Goal: Information Seeking & Learning: Compare options

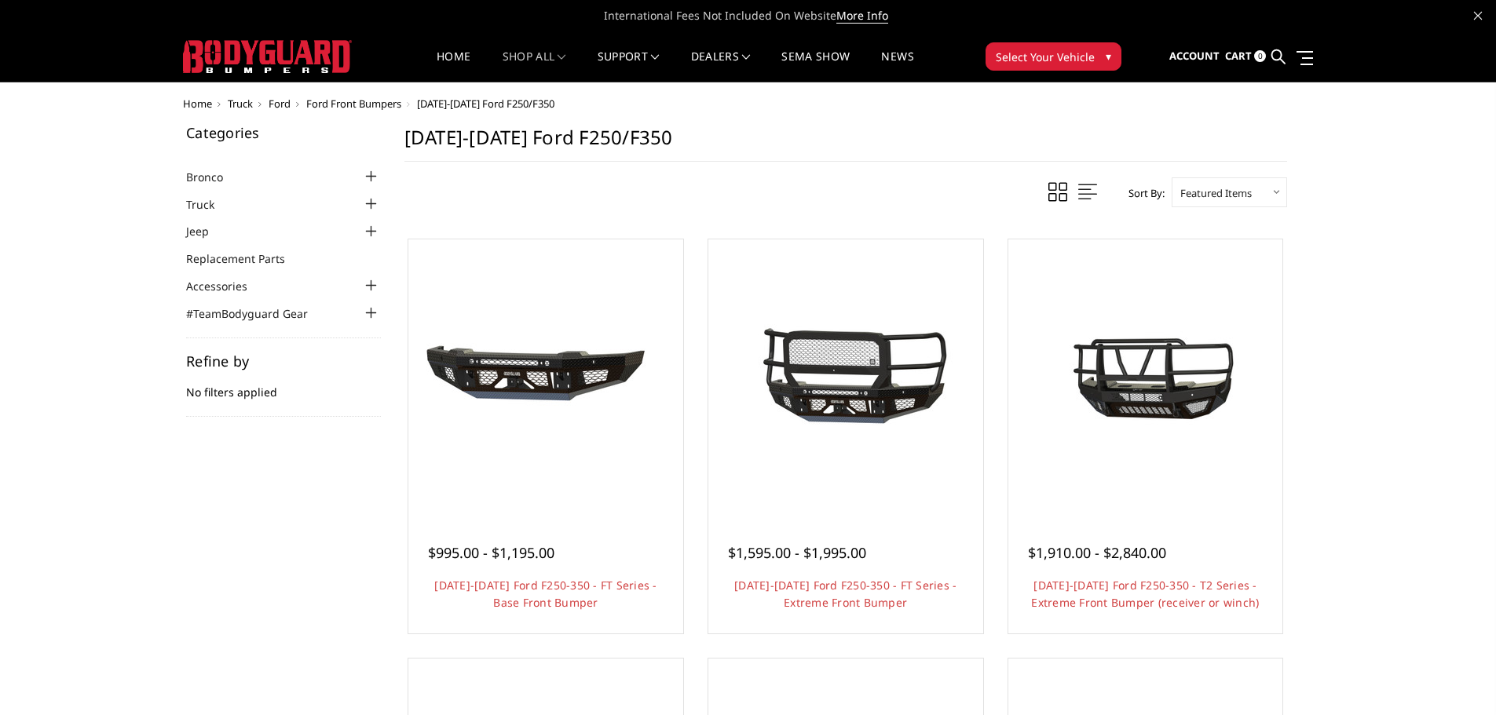
scroll to position [79, 0]
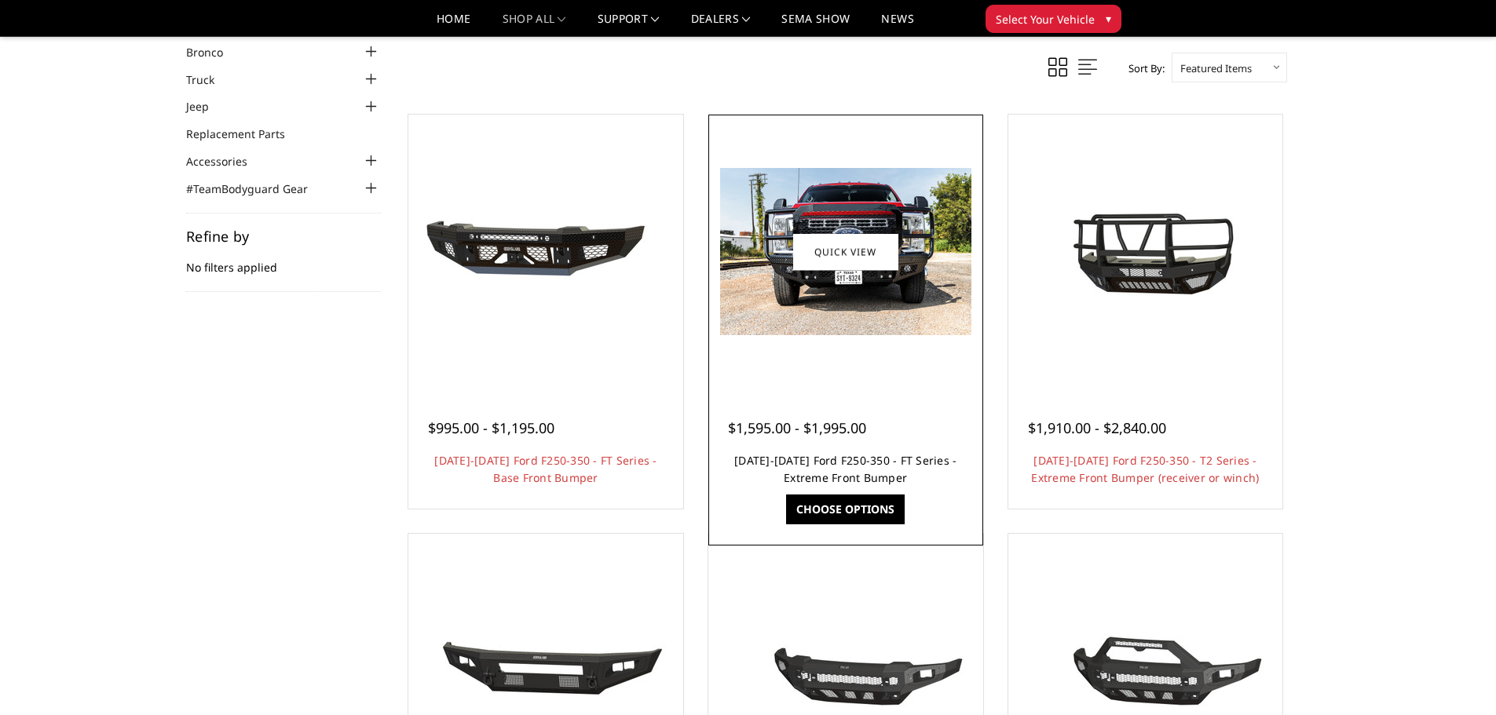
click at [835, 462] on link "[DATE]-[DATE] Ford F250-350 - FT Series - Extreme Front Bumper" at bounding box center [845, 469] width 222 height 32
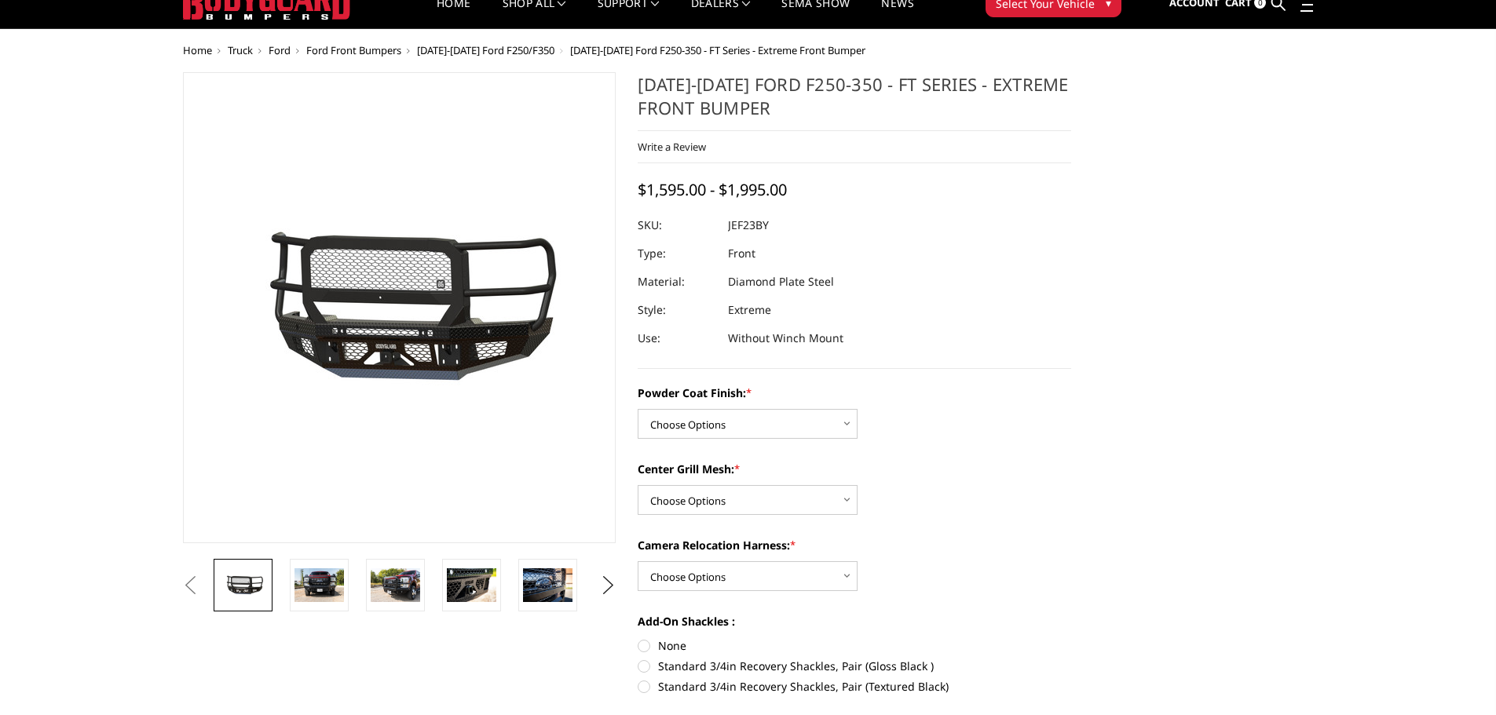
scroll to position [157, 0]
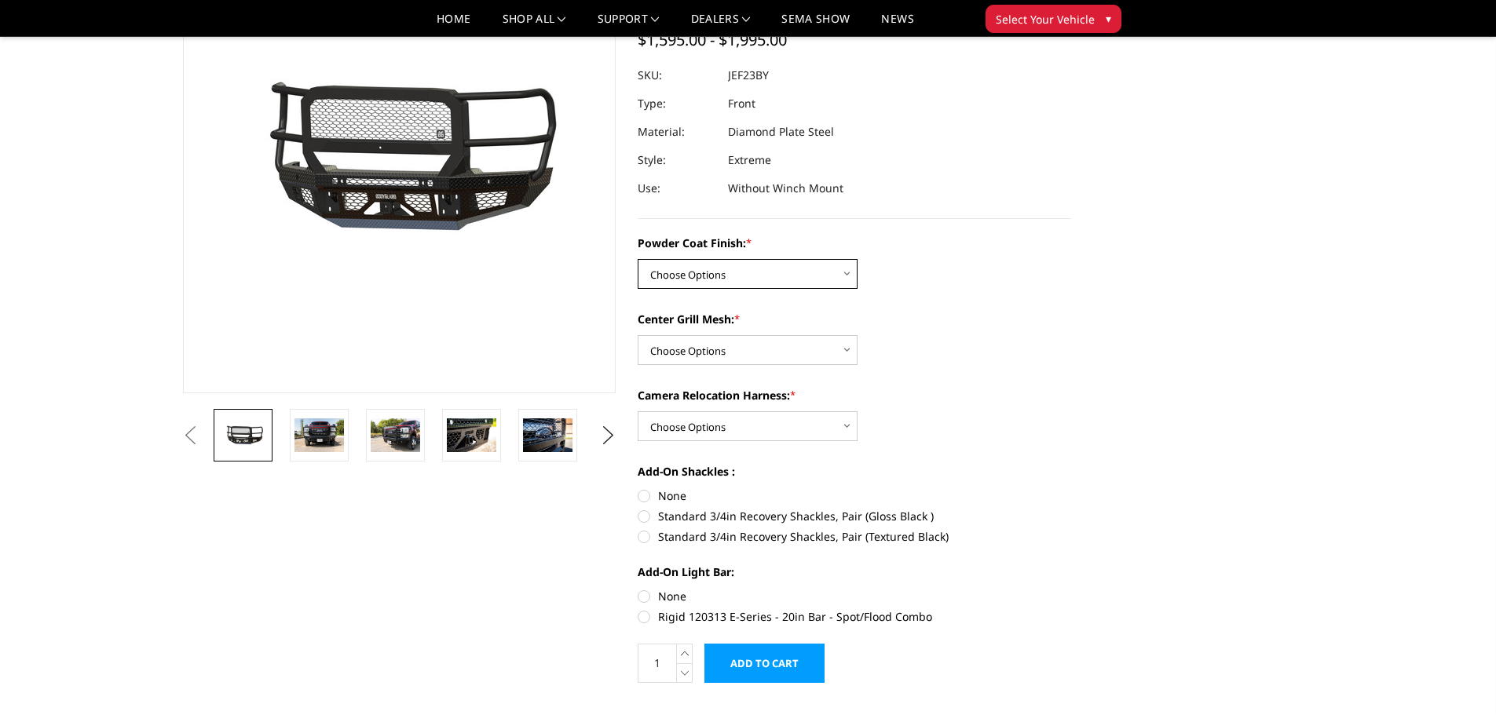
click at [854, 272] on select "Choose Options Bare Metal Gloss Black Powder Coat Textured Black Powder Coat" at bounding box center [748, 274] width 220 height 30
select select "3265"
click at [638, 259] on select "Choose Options Bare Metal Gloss Black Powder Coat Textured Black Powder Coat" at bounding box center [748, 274] width 220 height 30
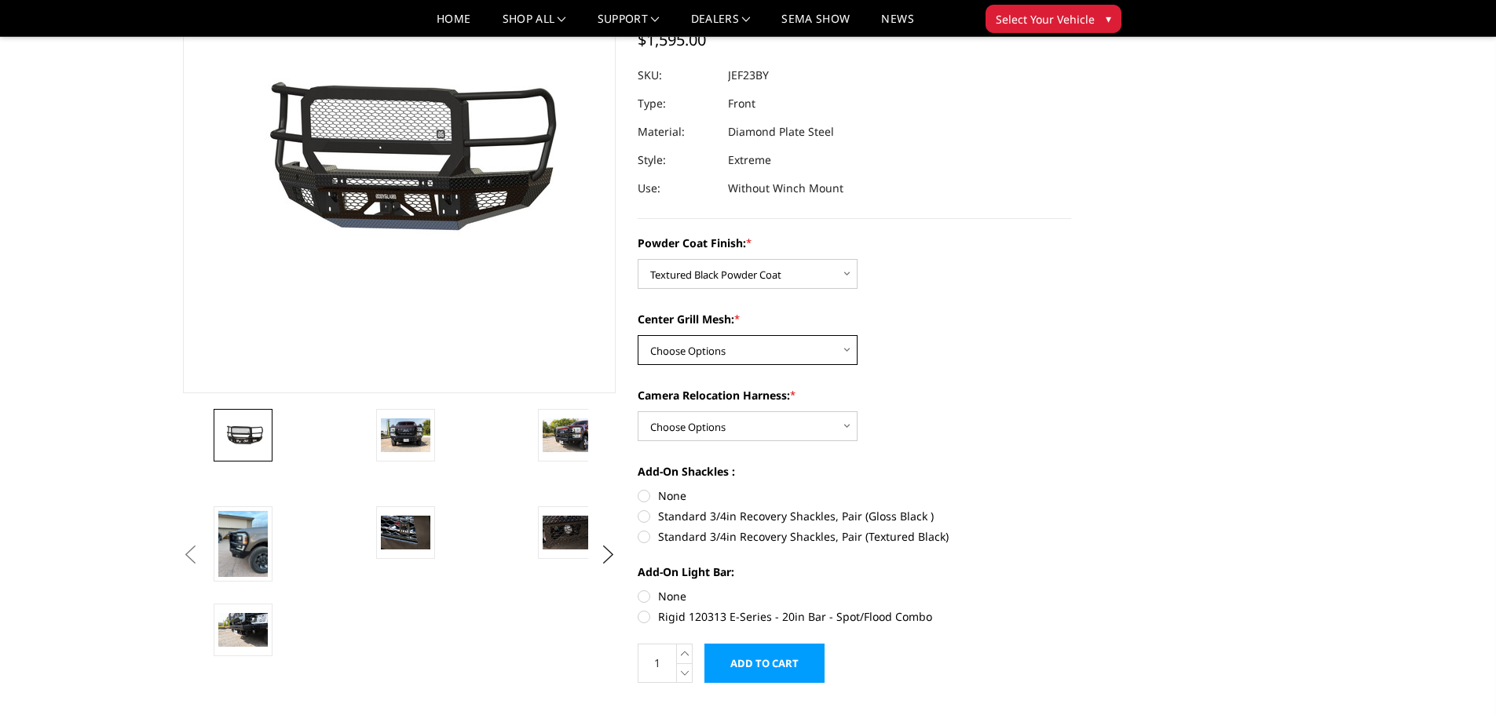
click at [840, 353] on select "Choose Options WITH Expanded Metal in Center Grill WITHOUT Expanded Metal in Ce…" at bounding box center [748, 350] width 220 height 30
select select "3267"
click at [638, 335] on select "Choose Options WITH Expanded Metal in Center Grill WITHOUT Expanded Metal in Ce…" at bounding box center [748, 350] width 220 height 30
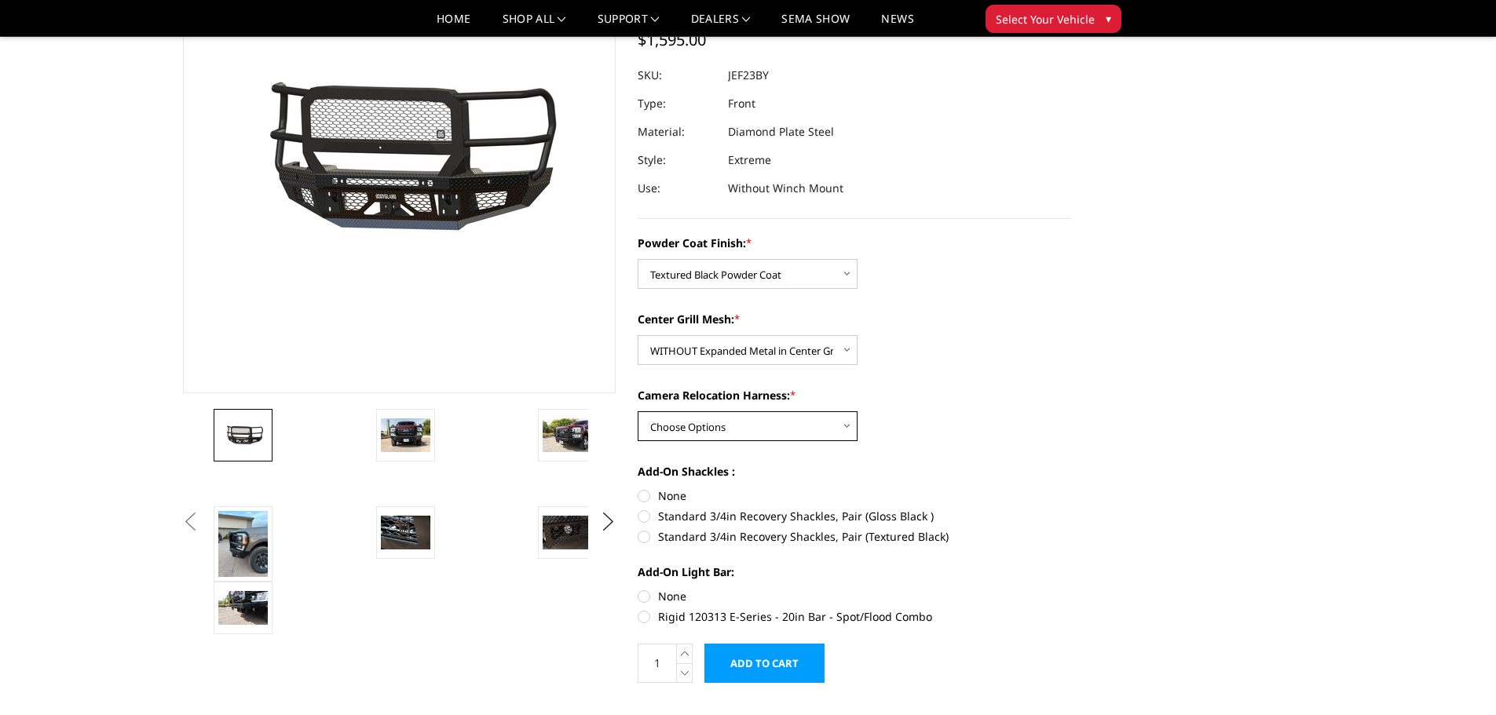
click at [847, 426] on select "Choose Options WITH Camera Relocation Harness WITHOUT Camera Relocation Harness" at bounding box center [748, 426] width 220 height 30
select select "3269"
click at [638, 411] on select "Choose Options WITH Camera Relocation Harness WITHOUT Camera Relocation Harness" at bounding box center [748, 426] width 220 height 30
click at [642, 537] on label "Standard 3/4in Recovery Shackles, Pair (Textured Black)" at bounding box center [854, 536] width 433 height 16
click at [1071, 509] on input "Standard 3/4in Recovery Shackles, Pair (Textured Black)" at bounding box center [1071, 508] width 1 height 1
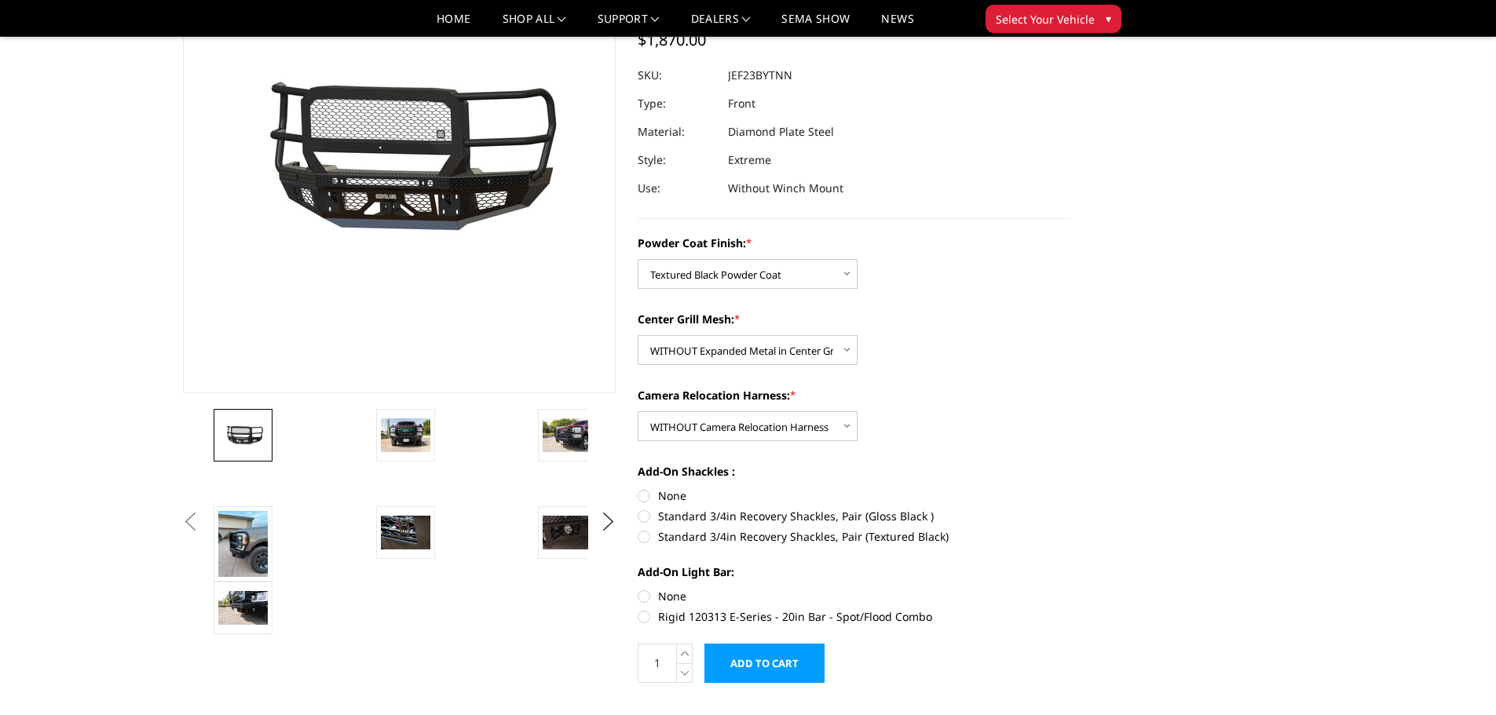
radio input "true"
click at [641, 617] on label "Rigid 120313 E-Series - 20in Bar - Spot/Flood Combo" at bounding box center [854, 617] width 433 height 16
click at [1071, 589] on input "Rigid 120313 E-Series - 20in Bar - Spot/Flood Combo" at bounding box center [1071, 588] width 1 height 1
radio input "true"
click at [410, 447] on img at bounding box center [405, 435] width 49 height 33
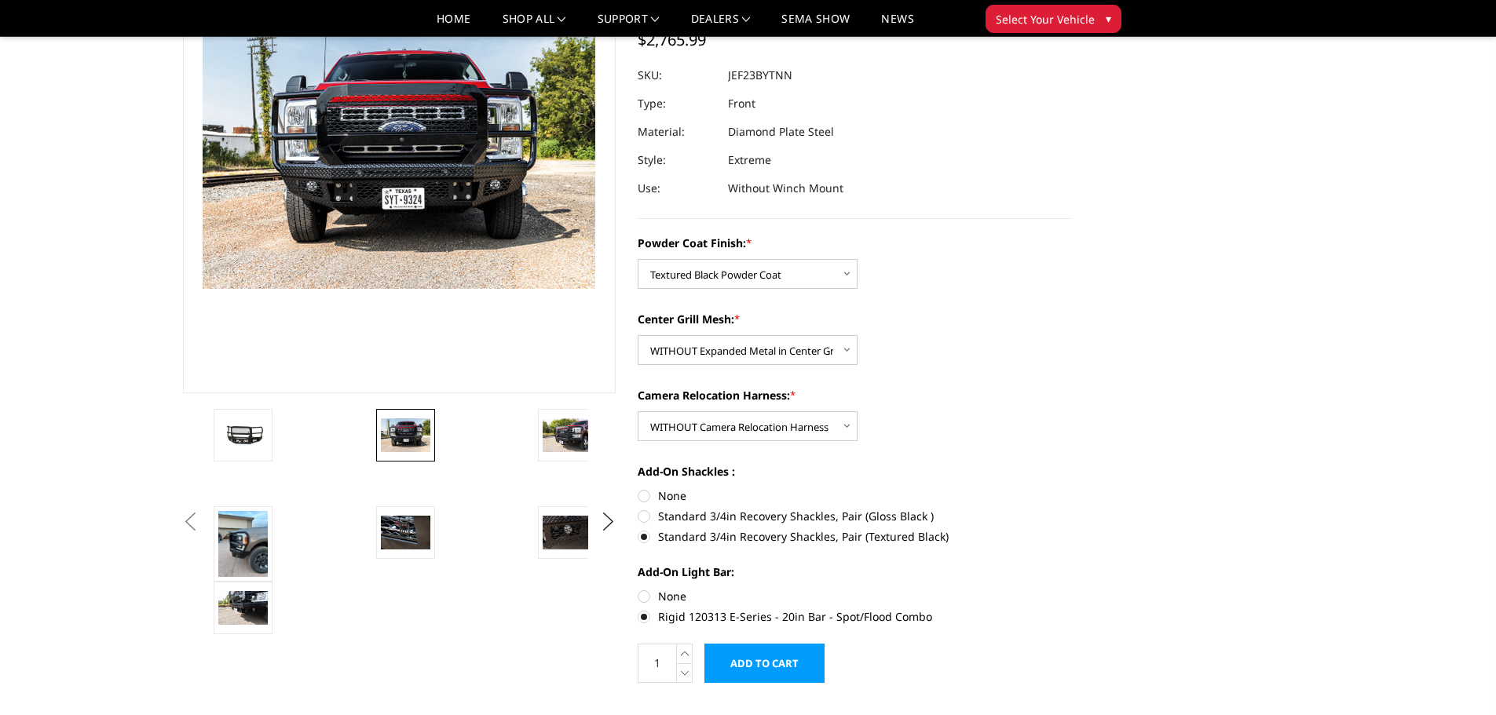
scroll to position [119, 0]
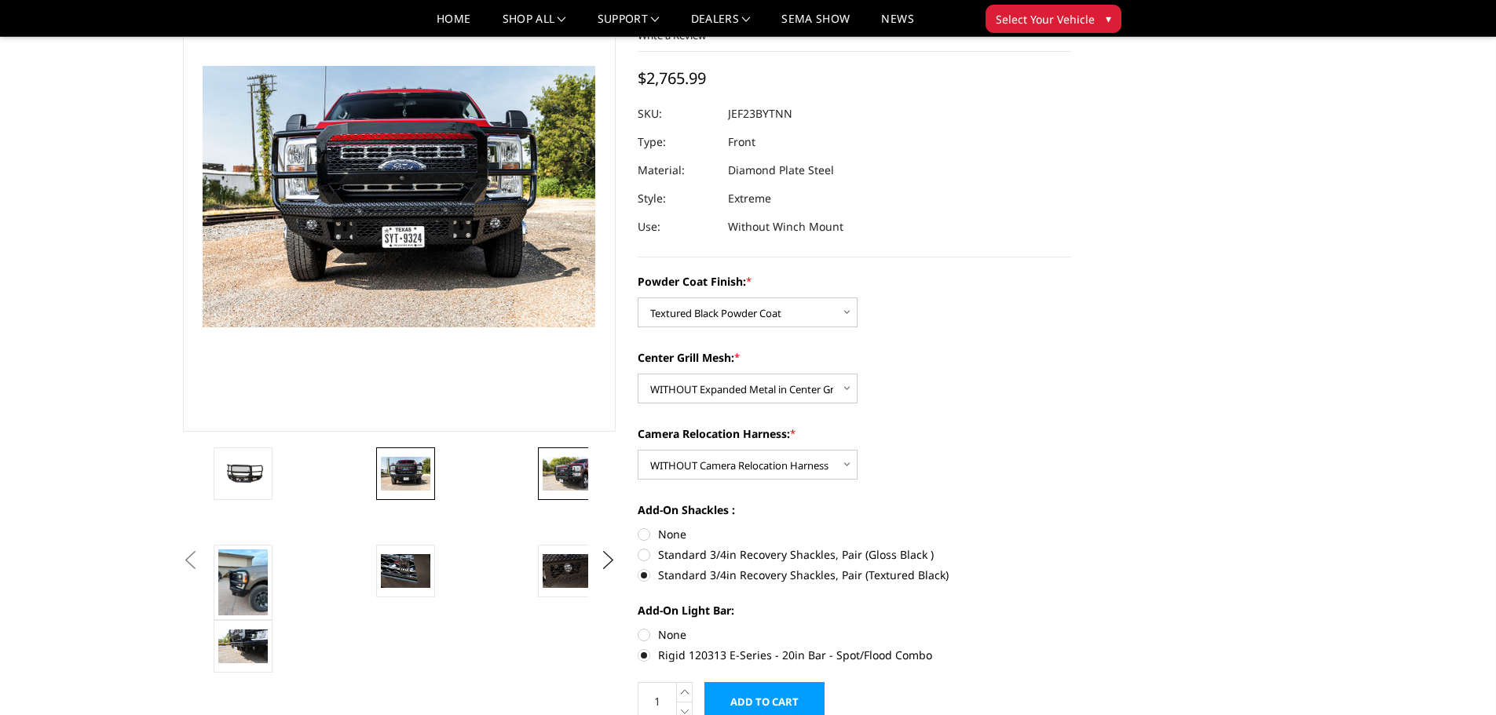
click at [572, 473] on img at bounding box center [567, 473] width 49 height 33
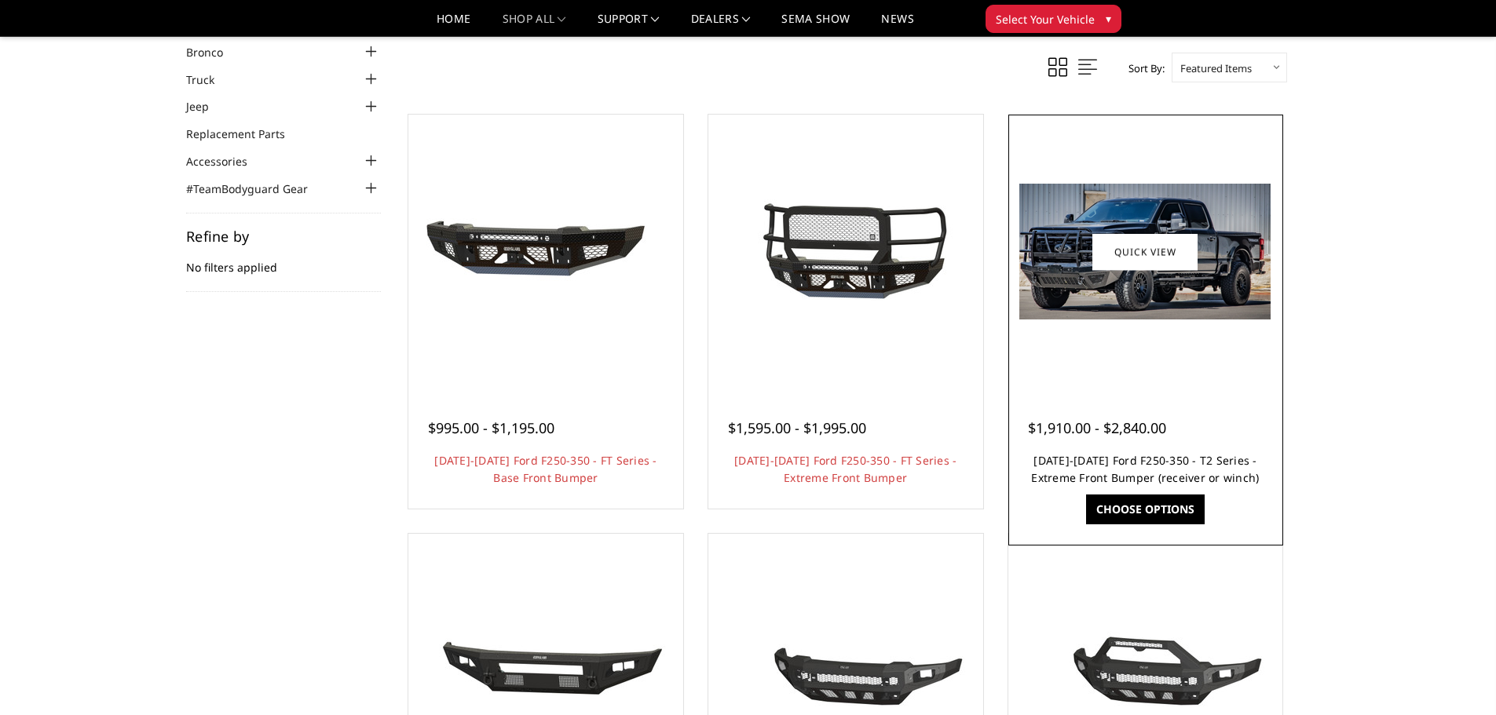
click at [1113, 476] on link "2023-2025 Ford F250-350 - T2 Series - Extreme Front Bumper (receiver or winch)" at bounding box center [1145, 469] width 228 height 32
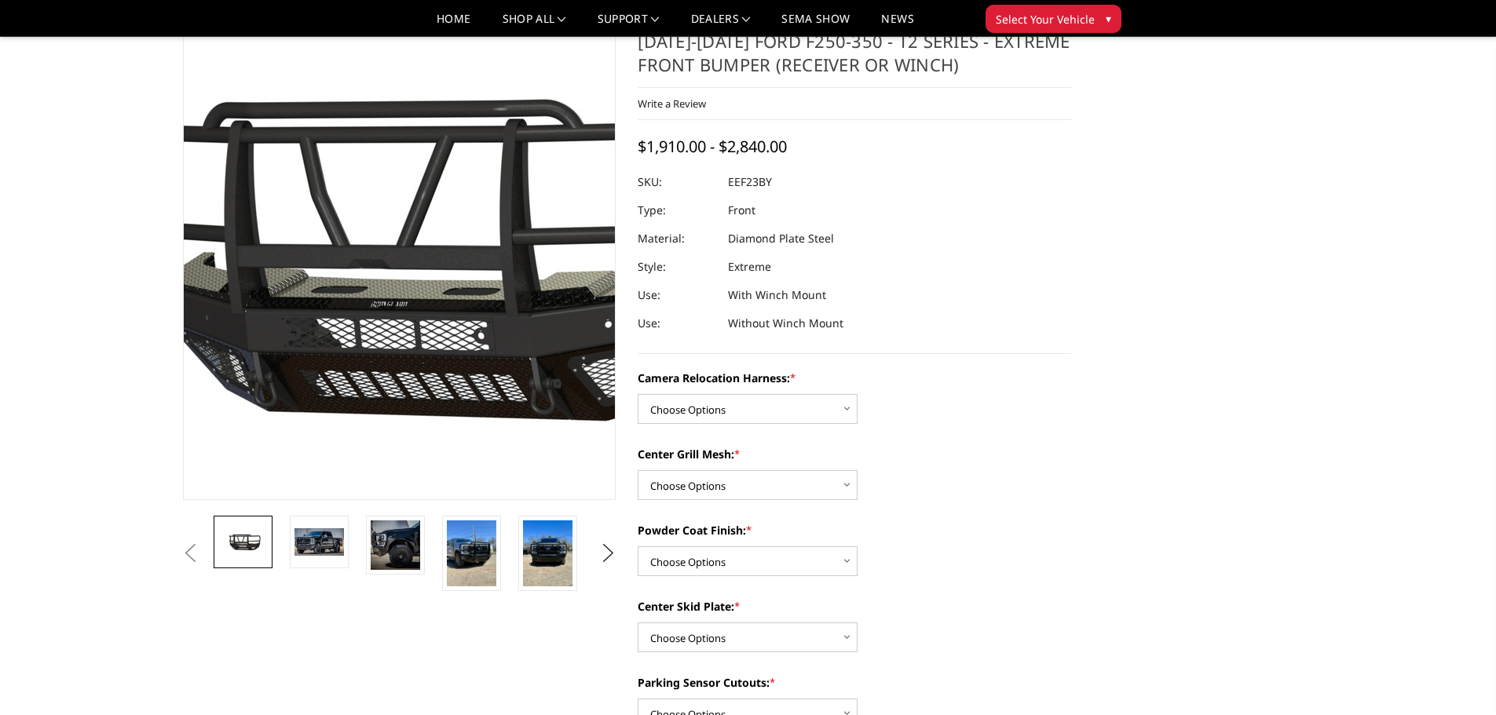
scroll to position [79, 0]
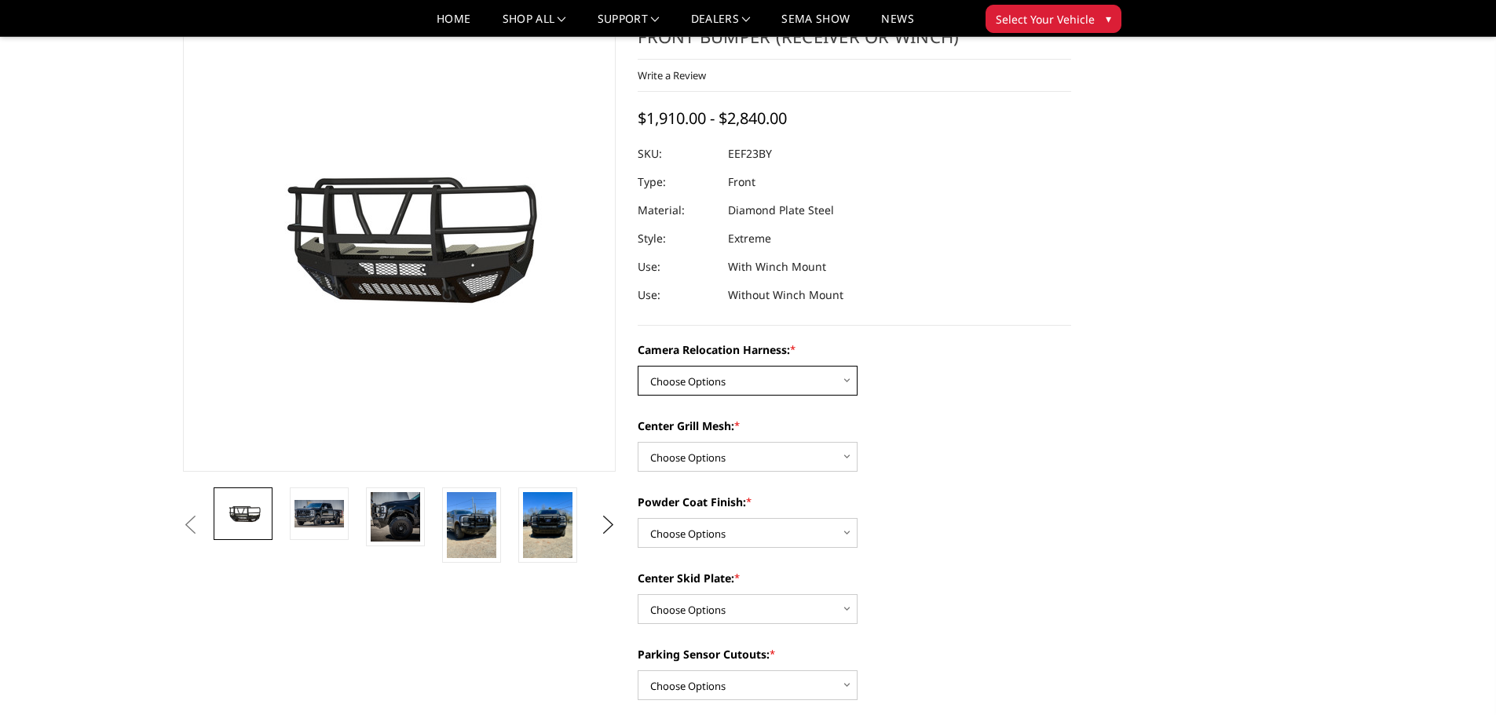
click at [841, 376] on select "Choose Options Without camera harness With camera harness" at bounding box center [748, 381] width 220 height 30
select select "3754"
click at [638, 366] on select "Choose Options Without camera harness With camera harness" at bounding box center [748, 381] width 220 height 30
click at [843, 453] on select "Choose Options Without expanded metal With expanded metal" at bounding box center [748, 457] width 220 height 30
select select "3751"
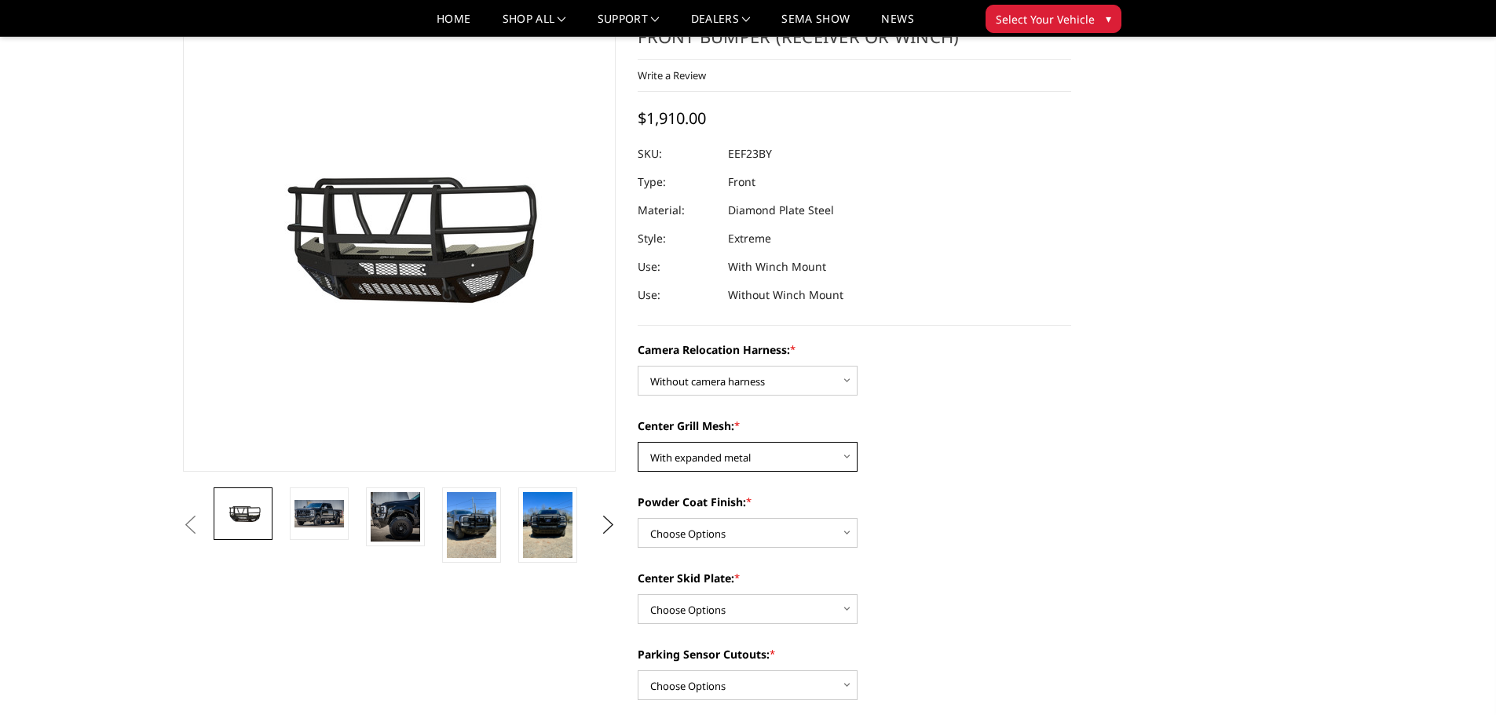
click at [638, 442] on select "Choose Options Without expanded metal With expanded metal" at bounding box center [748, 457] width 220 height 30
click at [839, 612] on select "Choose Options Winch Mount Skid Plate Standard Skid Plate (included) 2" Receive…" at bounding box center [748, 609] width 220 height 30
select select "3746"
click at [638, 594] on select "Choose Options Winch Mount Skid Plate Standard Skid Plate (included) 2" Receive…" at bounding box center [748, 609] width 220 height 30
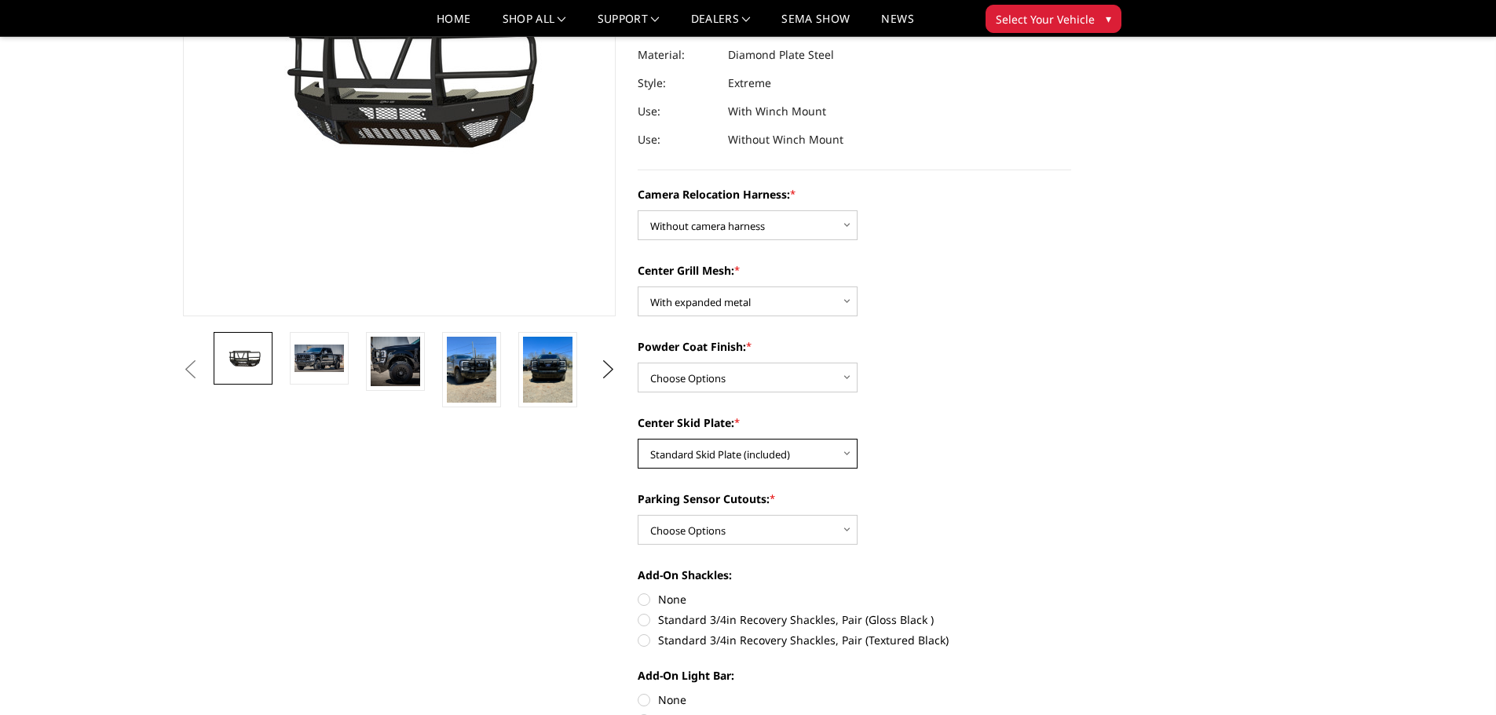
scroll to position [236, 0]
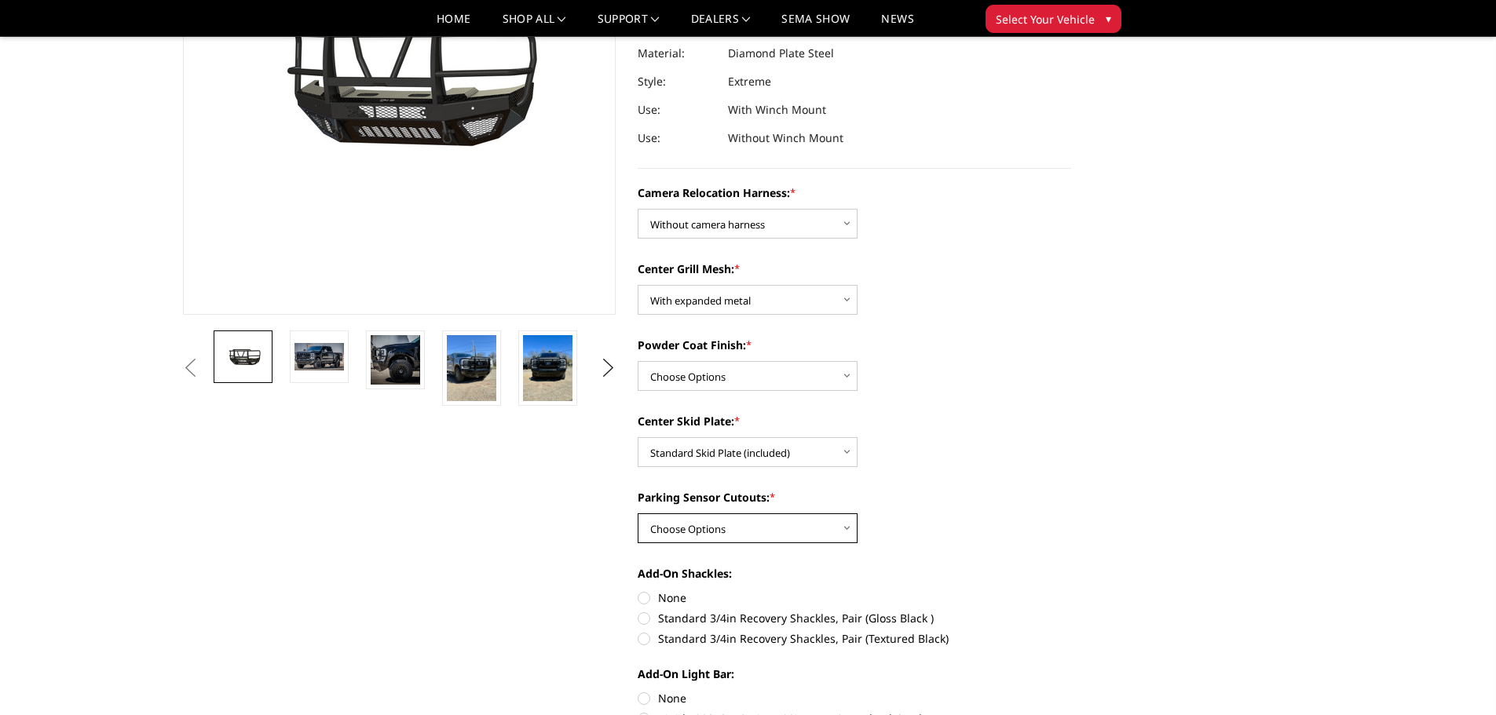
click at [835, 529] on select "Choose Options Yes - With Parking Sensor Cutouts" at bounding box center [748, 529] width 220 height 30
select select "3744"
click at [638, 514] on select "Choose Options Yes - With Parking Sensor Cutouts" at bounding box center [748, 529] width 220 height 30
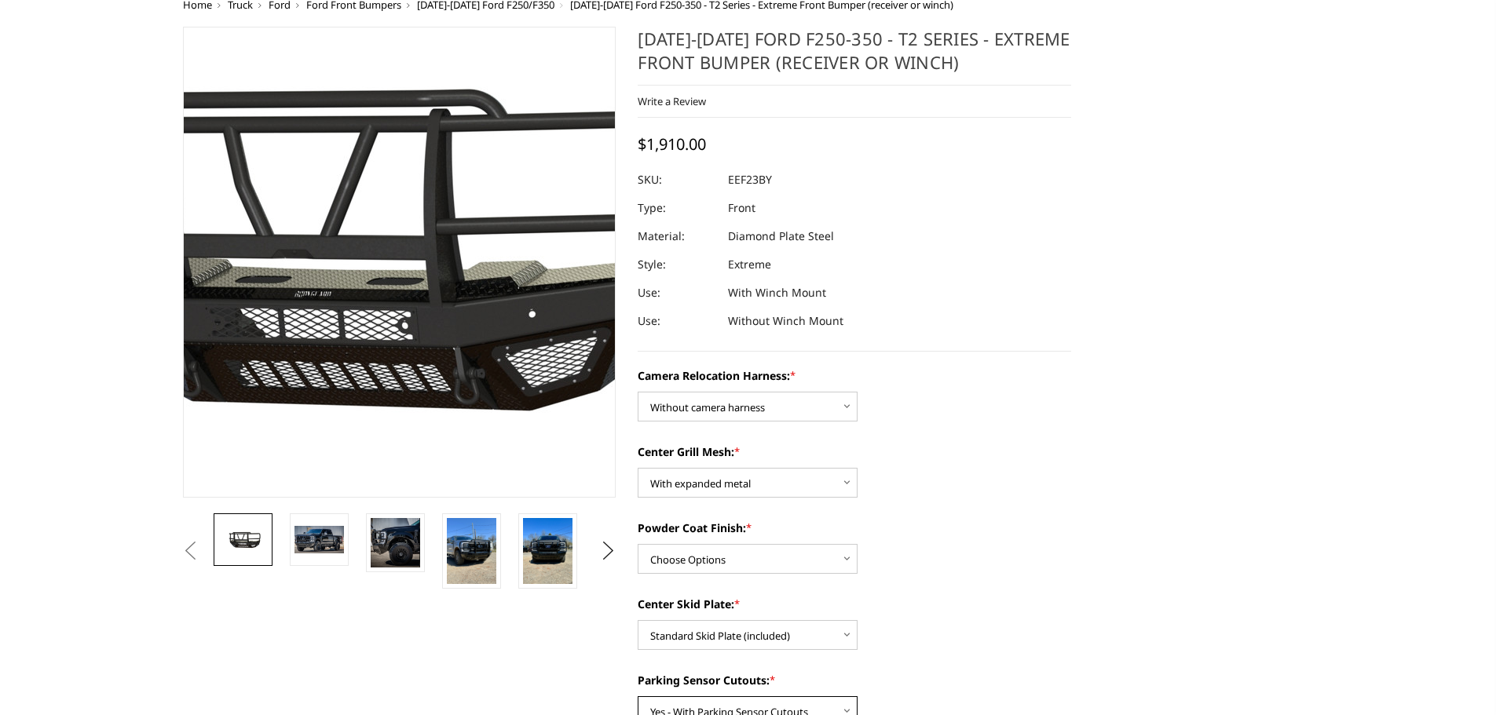
scroll to position [0, 0]
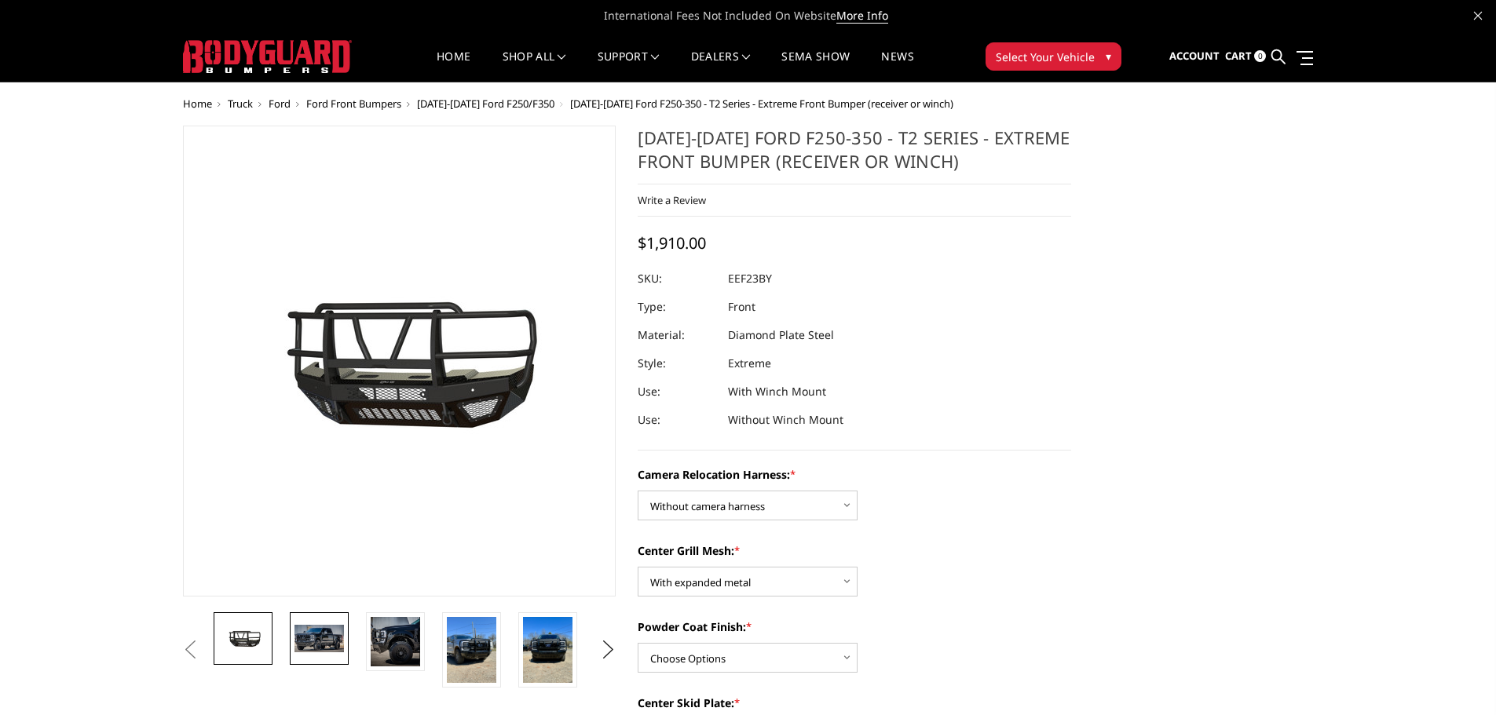
click at [301, 625] on img at bounding box center [318, 638] width 49 height 27
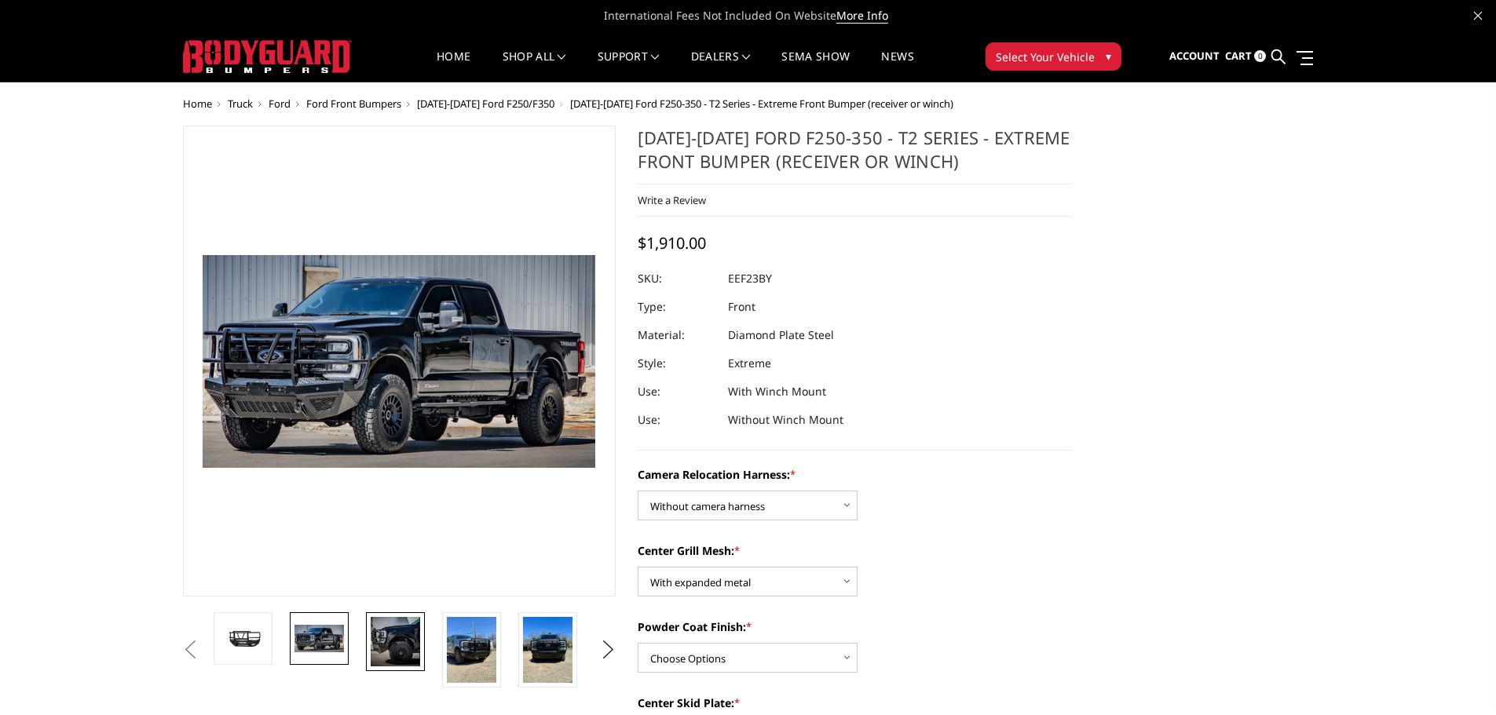
click at [385, 635] on img at bounding box center [395, 641] width 49 height 49
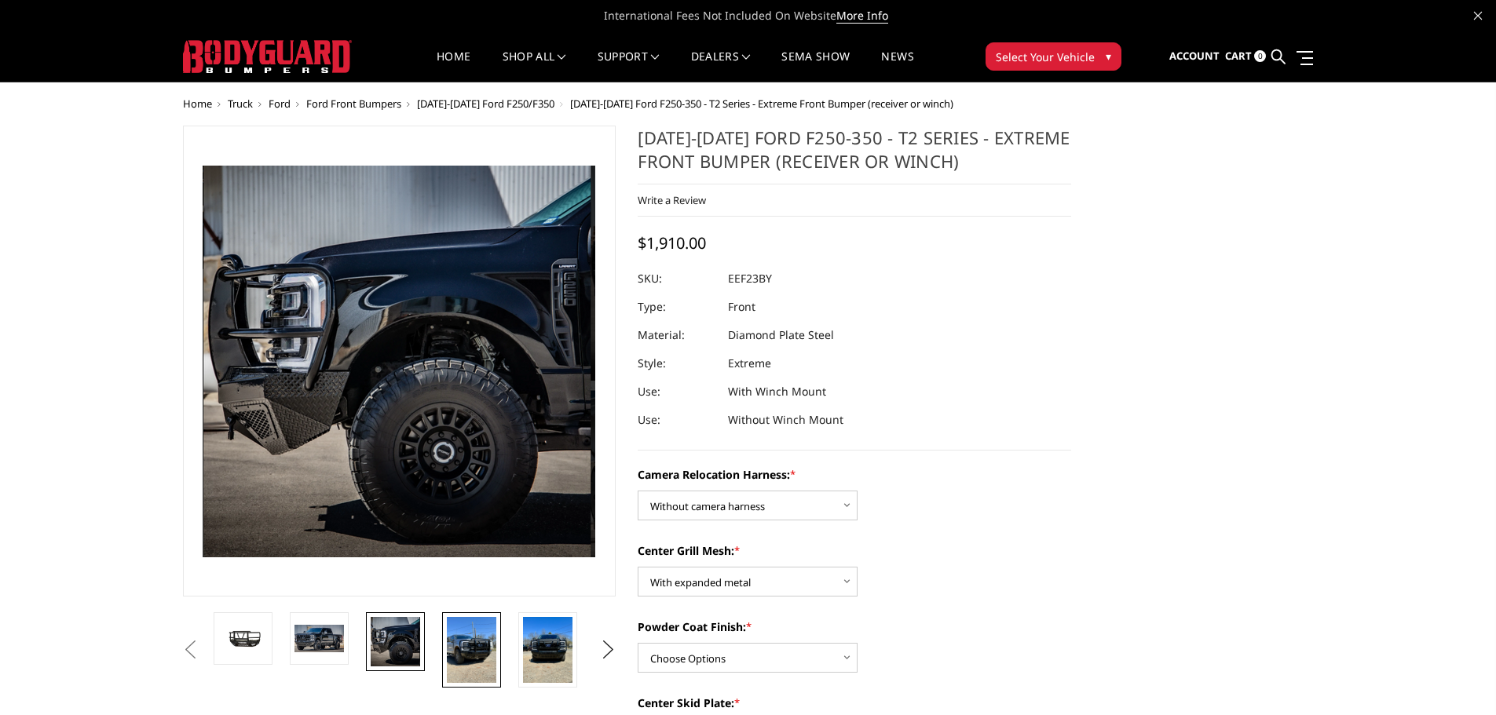
click at [472, 649] on img at bounding box center [471, 650] width 49 height 66
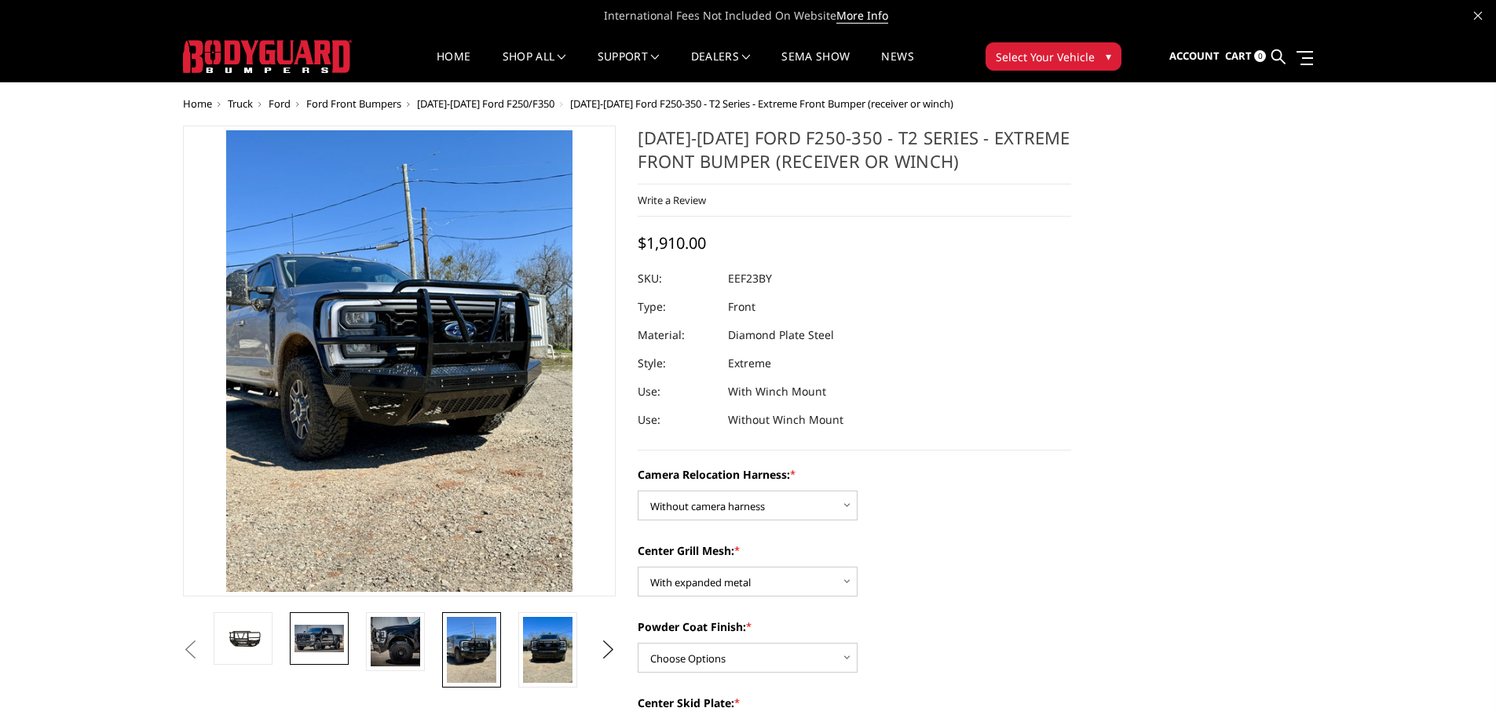
click at [324, 636] on img at bounding box center [318, 638] width 49 height 27
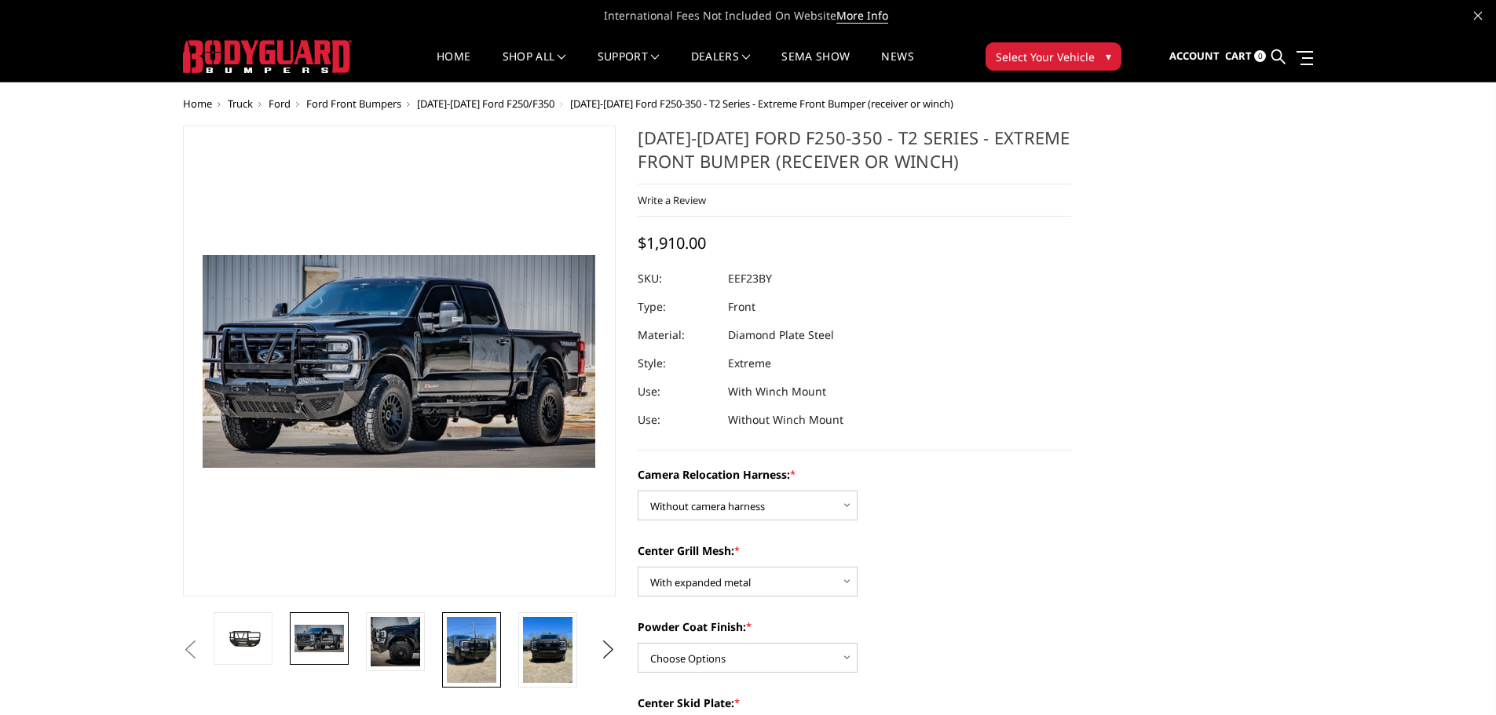
click at [482, 666] on img at bounding box center [471, 650] width 49 height 66
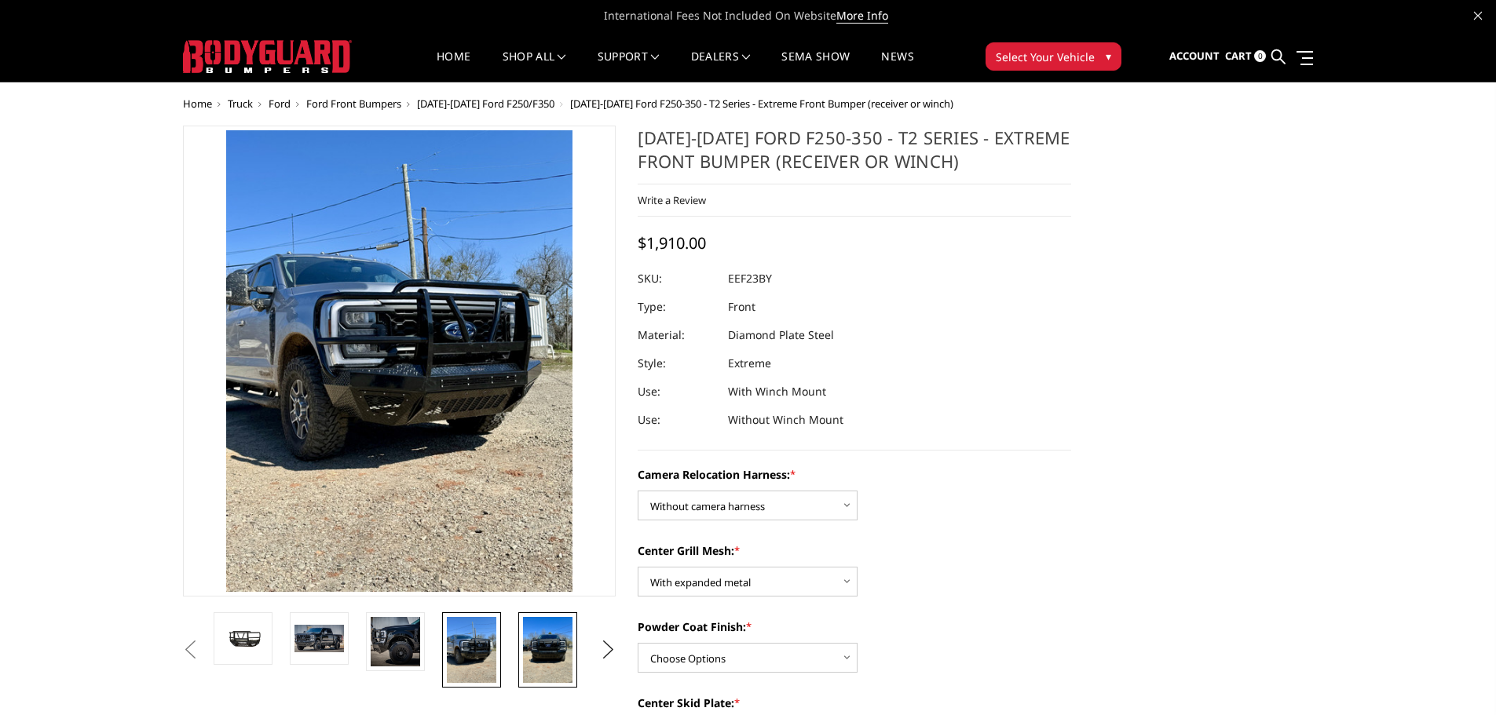
click at [547, 660] on img at bounding box center [547, 650] width 49 height 66
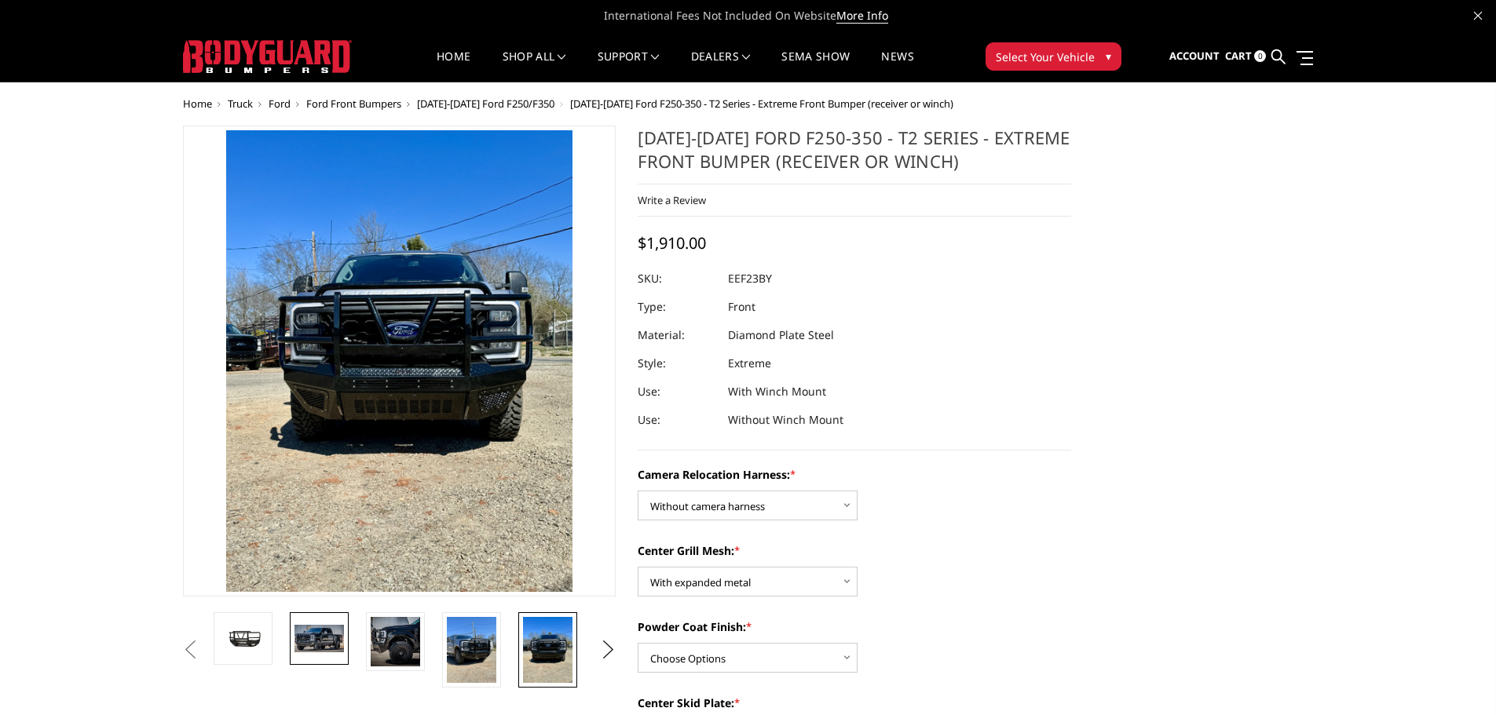
click at [324, 639] on img at bounding box center [318, 638] width 49 height 27
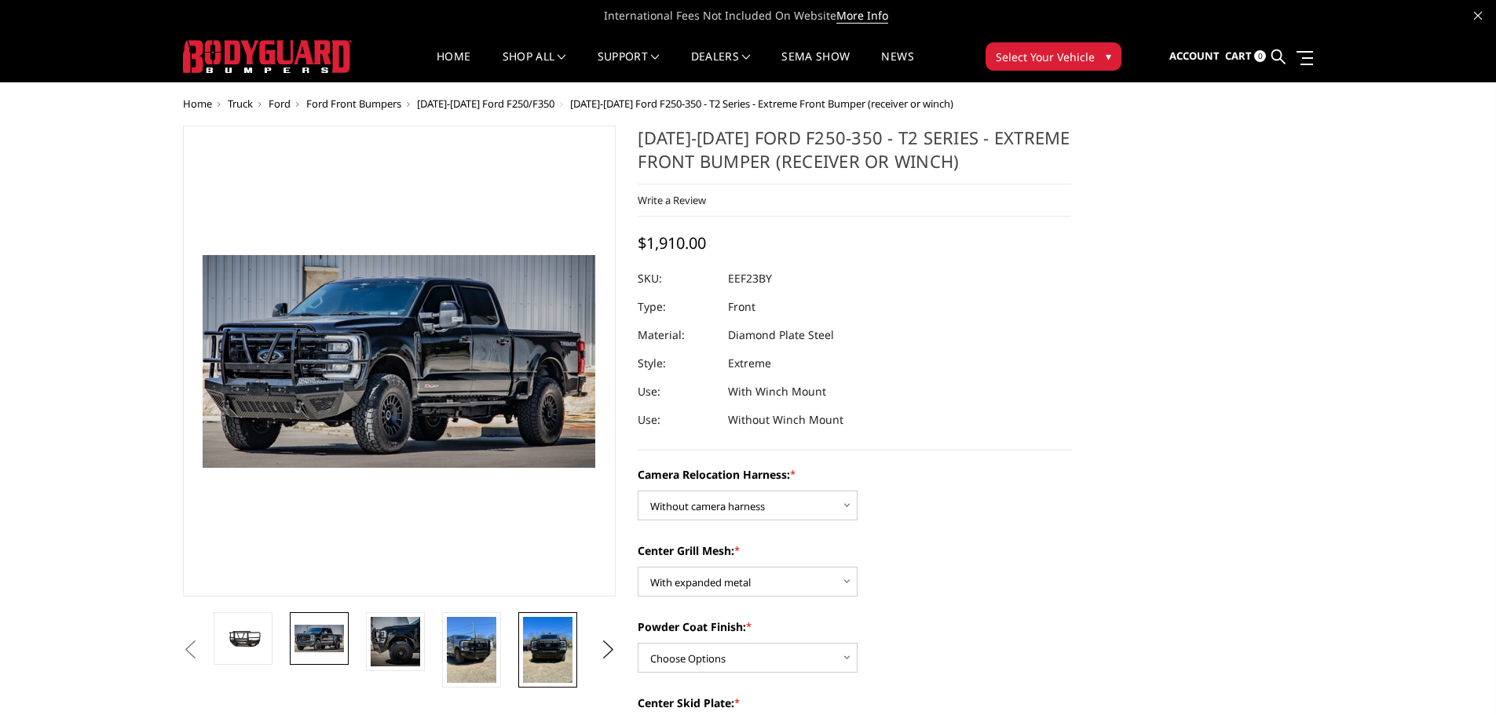
click at [536, 654] on img at bounding box center [547, 650] width 49 height 66
